Goal: Task Accomplishment & Management: Manage account settings

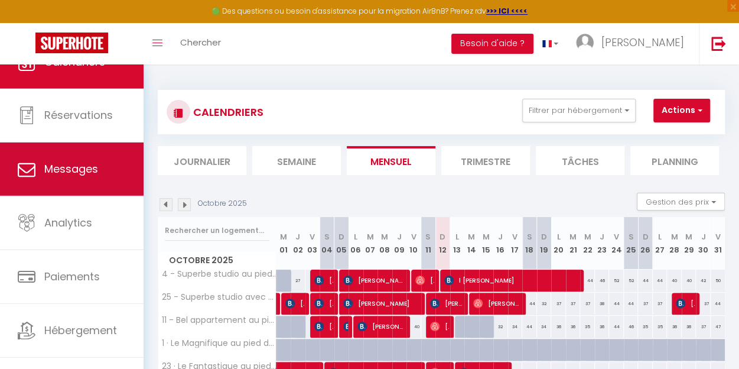
scroll to position [45, 0]
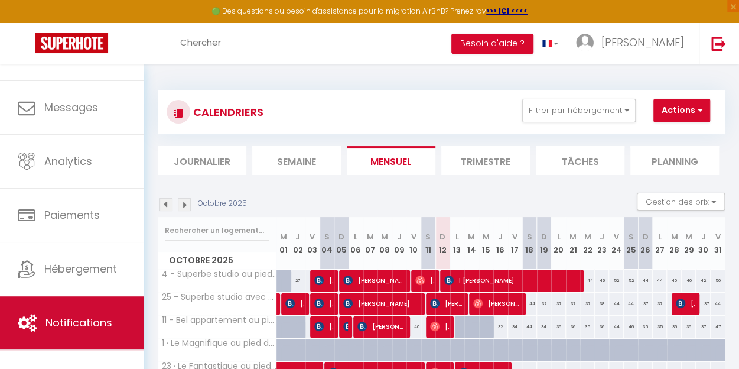
click at [67, 328] on link "Notifications" at bounding box center [72, 322] width 144 height 53
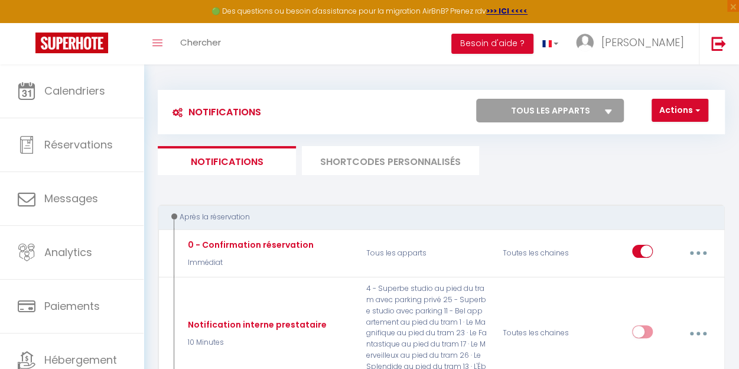
click at [415, 151] on li "SHORTCODES PERSONNALISÉS" at bounding box center [390, 160] width 177 height 29
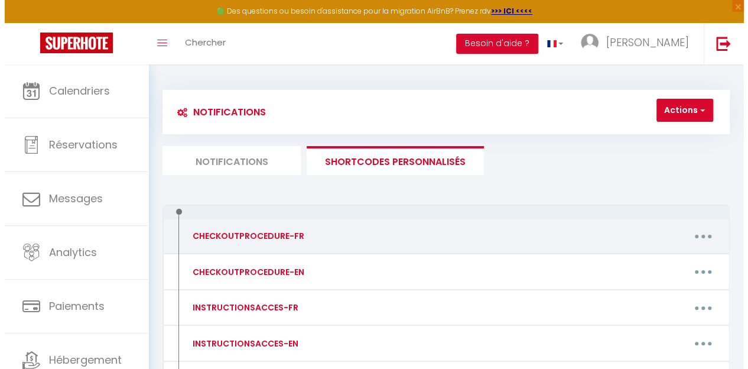
scroll to position [138, 0]
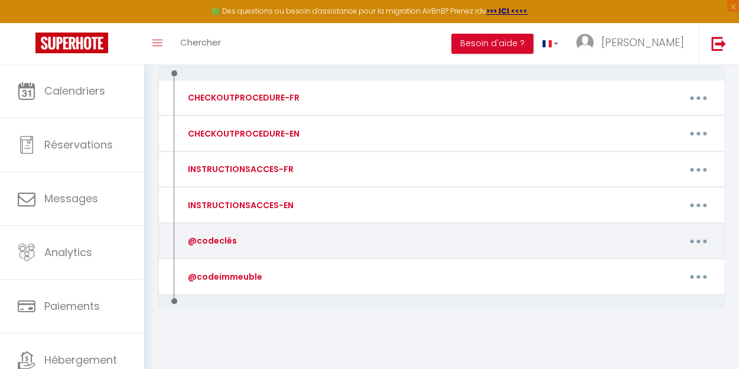
click at [700, 239] on icon "button" at bounding box center [699, 241] width 4 height 4
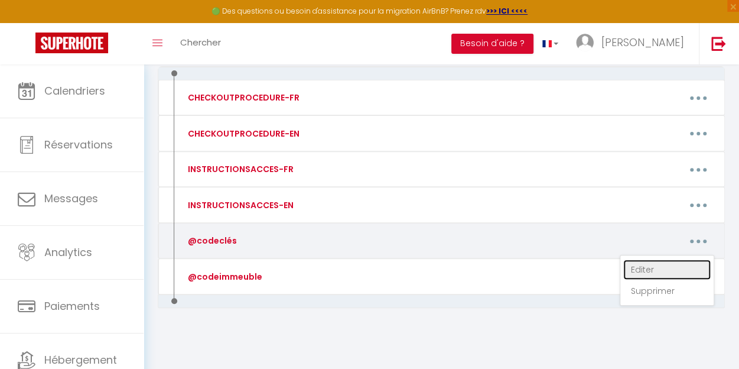
click at [642, 266] on link "Editer" at bounding box center [666, 269] width 87 height 20
type input "@codeclés"
type textarea "code boîte à clés:"
type textarea "5735"
type textarea "1055"
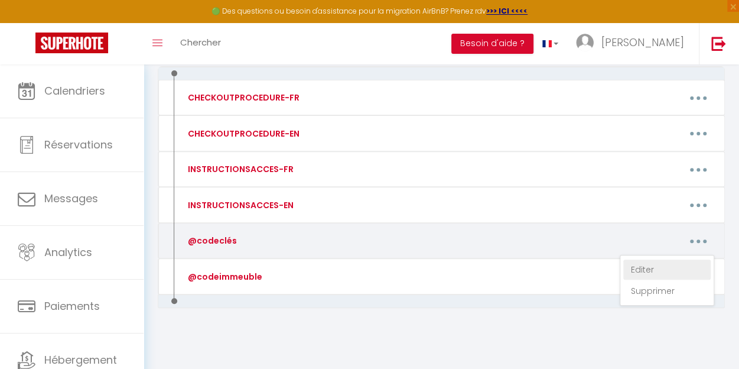
type textarea "1935"
type textarea "3646"
type textarea "0125"
type textarea "5000"
type textarea "6012"
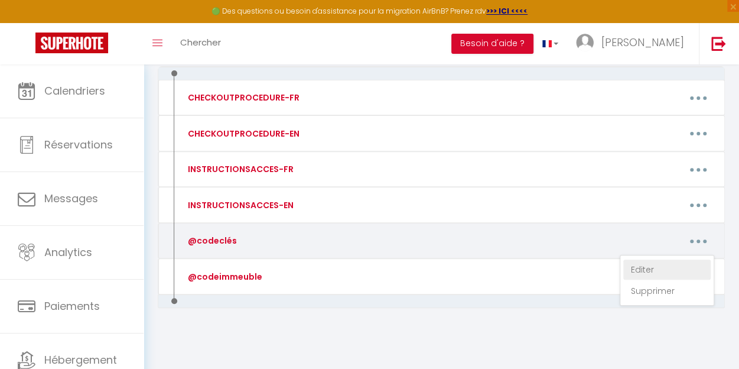
type textarea "3125"
type textarea "7600"
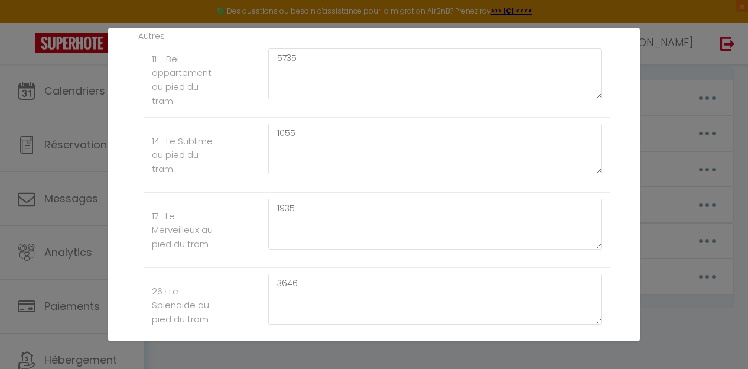
scroll to position [245, 0]
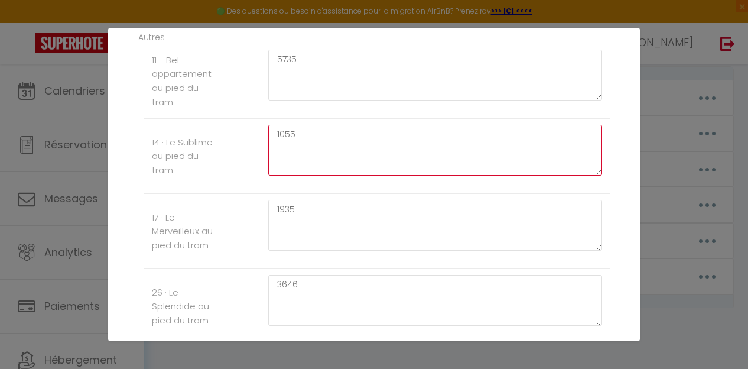
drag, startPoint x: 341, startPoint y: 157, endPoint x: 242, endPoint y: 125, distance: 103.9
click at [242, 125] on li "14 · Le Sublime au pied du tram 1055" at bounding box center [377, 156] width 466 height 75
type textarea "6565"
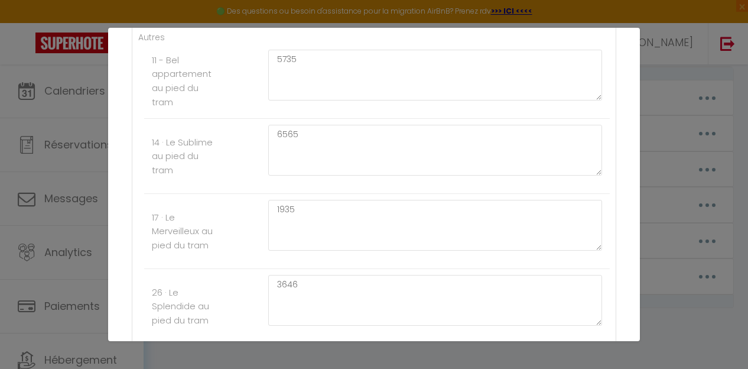
click at [219, 164] on div "14 · Le Sublime au pied du tram" at bounding box center [182, 156] width 77 height 42
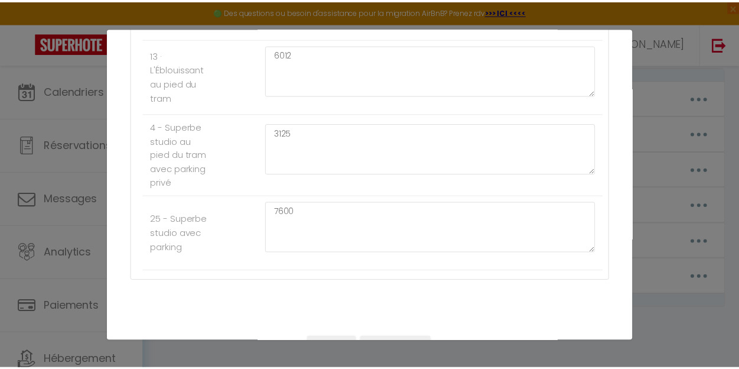
scroll to position [721, 0]
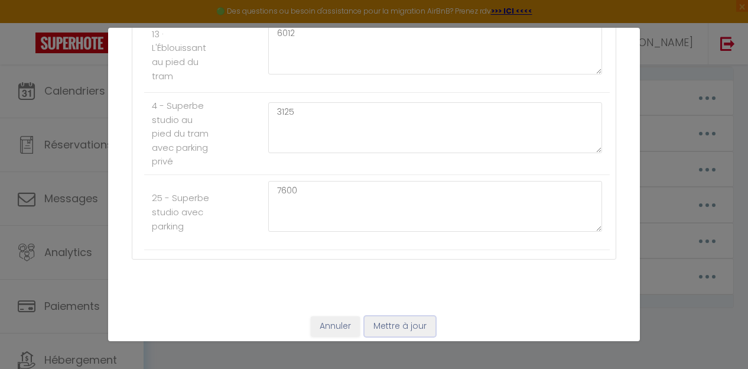
click at [404, 317] on button "Mettre à jour" at bounding box center [400, 326] width 71 height 20
